Goal: Task Accomplishment & Management: Complete application form

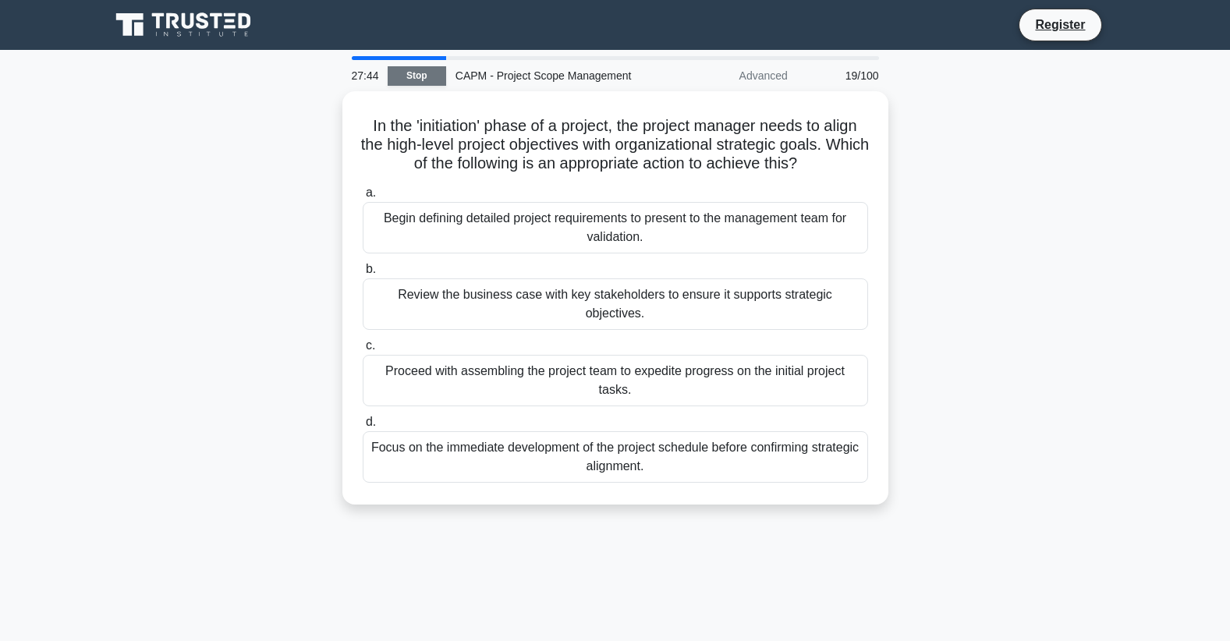
click at [416, 73] on link "Stop" at bounding box center [417, 75] width 58 height 19
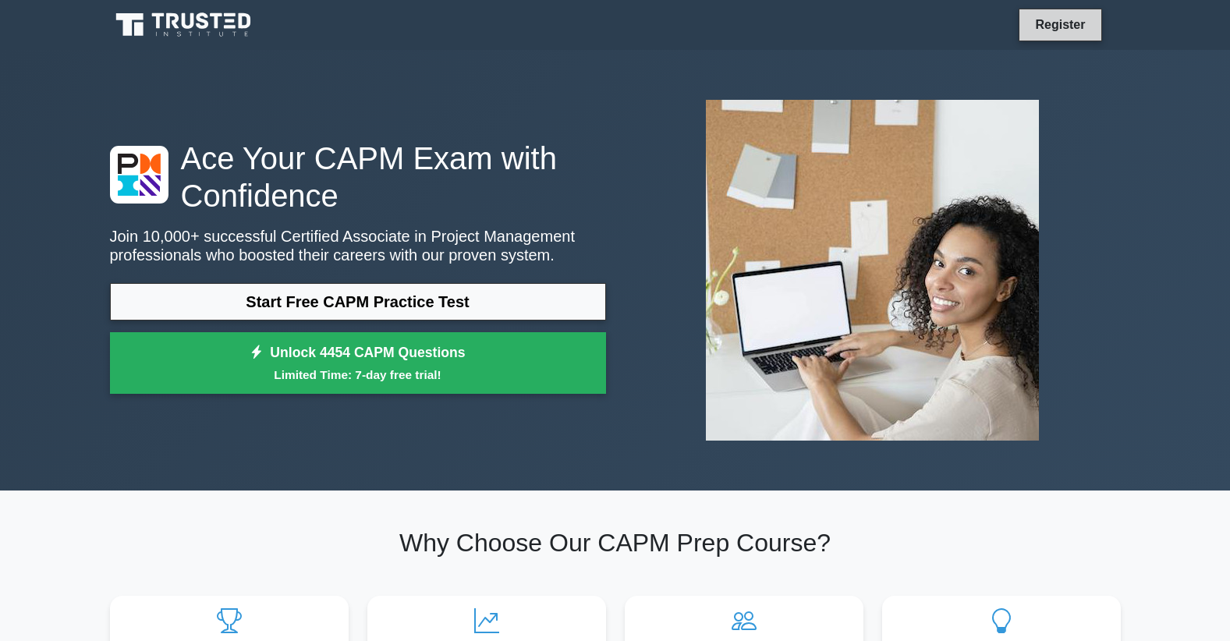
click at [1057, 24] on link "Register" at bounding box center [1059, 24] width 69 height 19
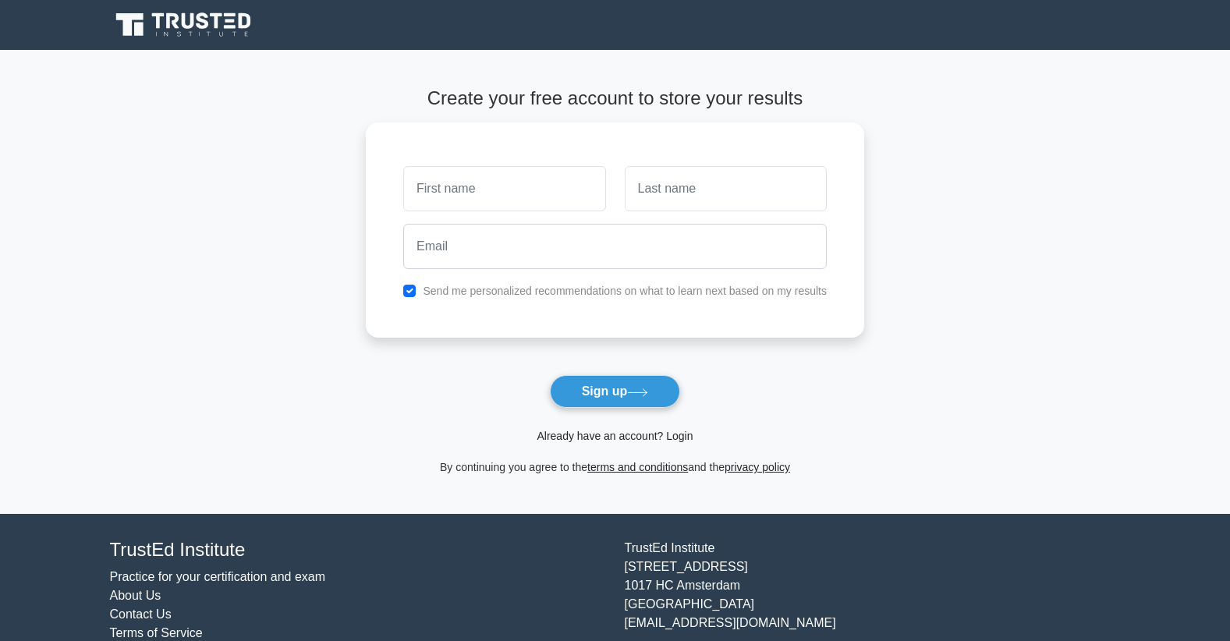
click at [659, 437] on link "Already have an account? Login" at bounding box center [614, 436] width 156 height 12
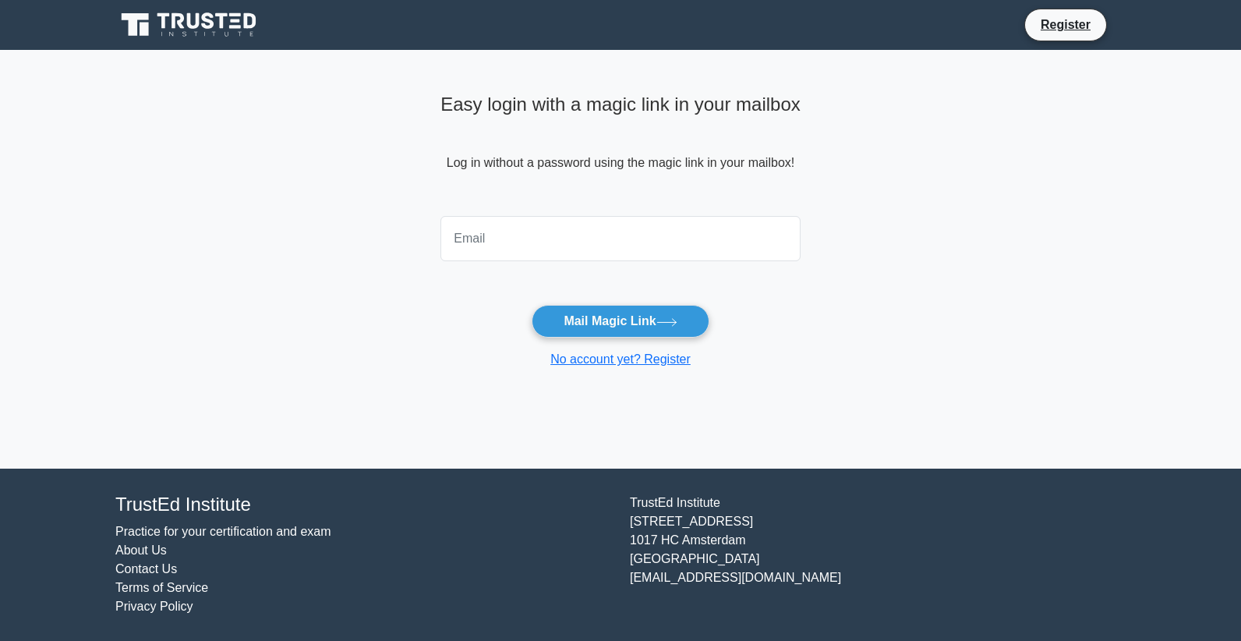
click at [502, 248] on input "email" at bounding box center [621, 238] width 360 height 45
type input "anngcwabe@gmail.com"
click at [603, 326] on button "Mail Magic Link" at bounding box center [620, 321] width 177 height 33
